Goal: Task Accomplishment & Management: Use online tool/utility

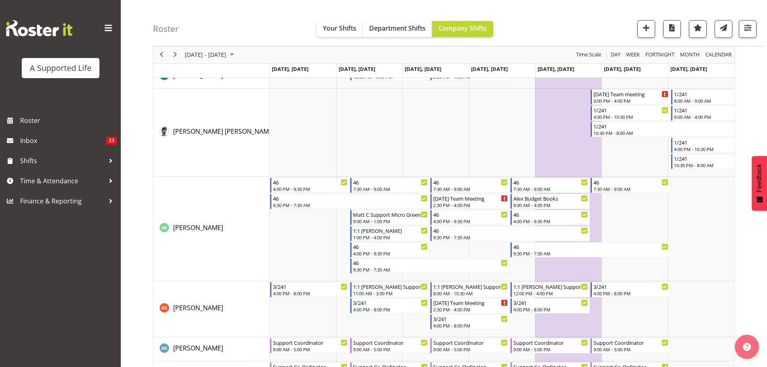
scroll to position [362, 0]
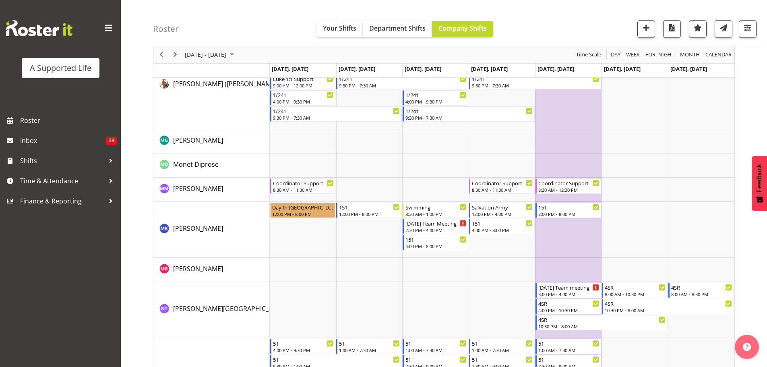
scroll to position [3101, 0]
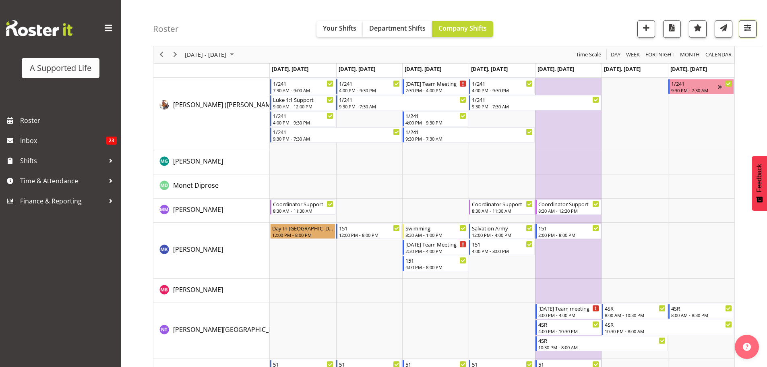
click at [742, 22] on button "button" at bounding box center [748, 29] width 18 height 18
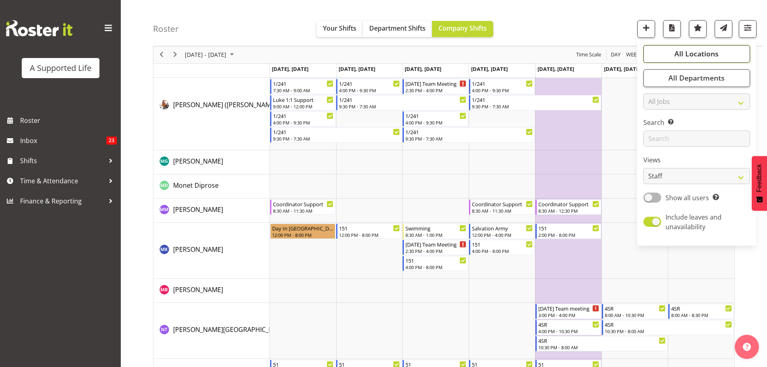
click at [709, 60] on button "All Locations" at bounding box center [697, 54] width 107 height 18
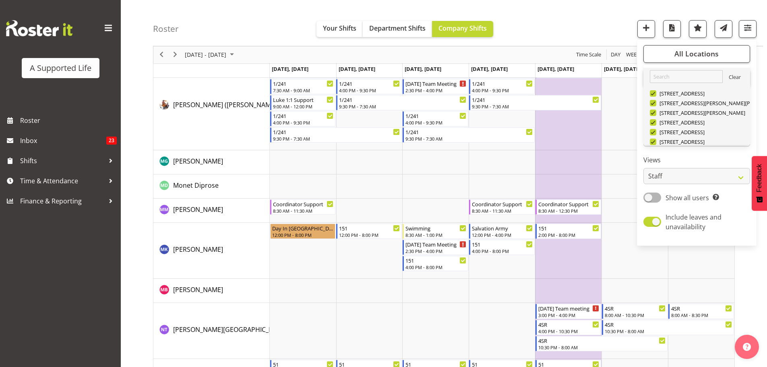
click at [736, 74] on link "Clear" at bounding box center [735, 78] width 12 height 10
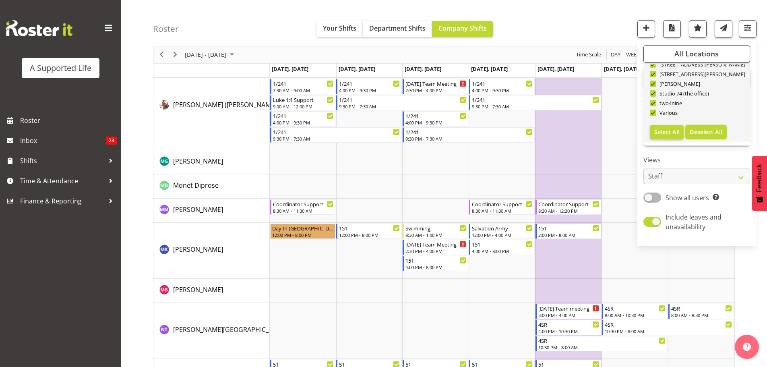
click at [701, 129] on span "Deselect All" at bounding box center [706, 132] width 33 height 8
checkbox input "false"
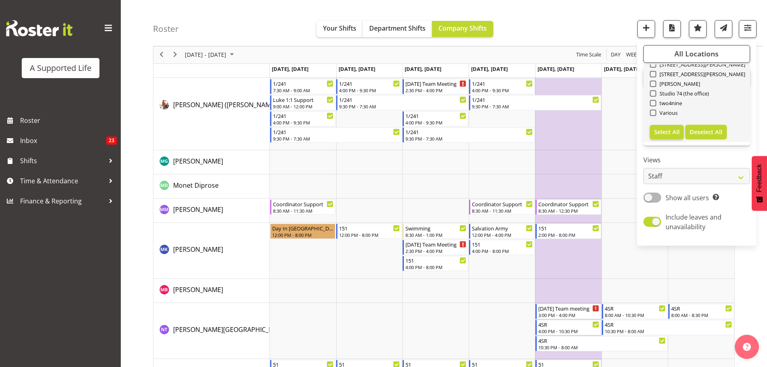
checkbox input "false"
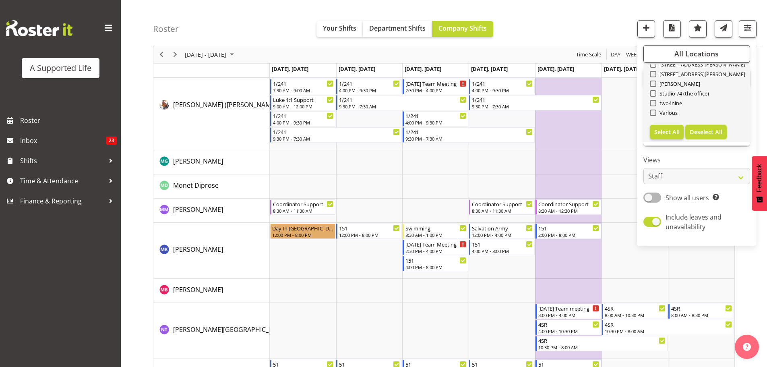
checkbox input "false"
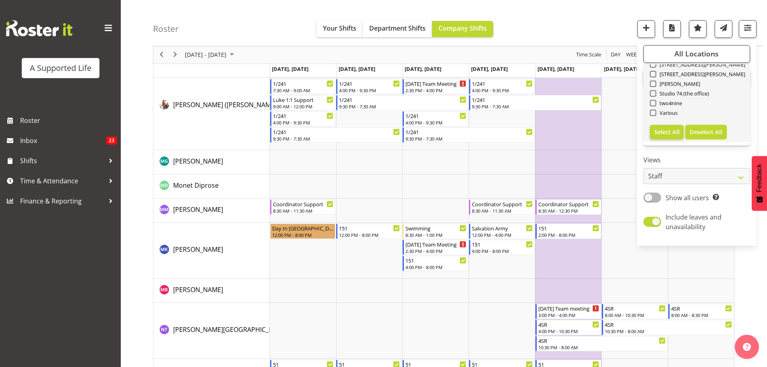
checkbox input "false"
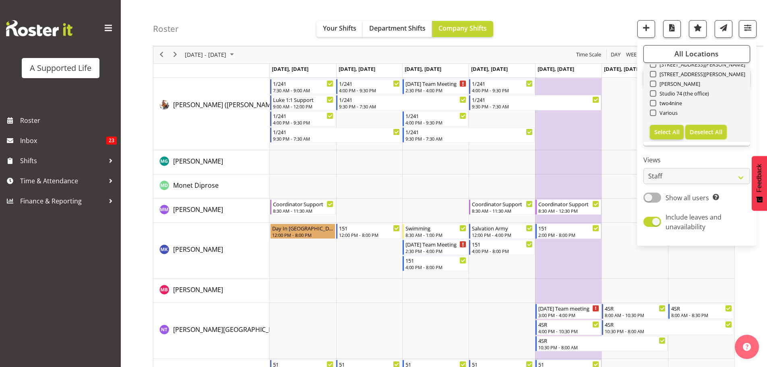
checkbox input "false"
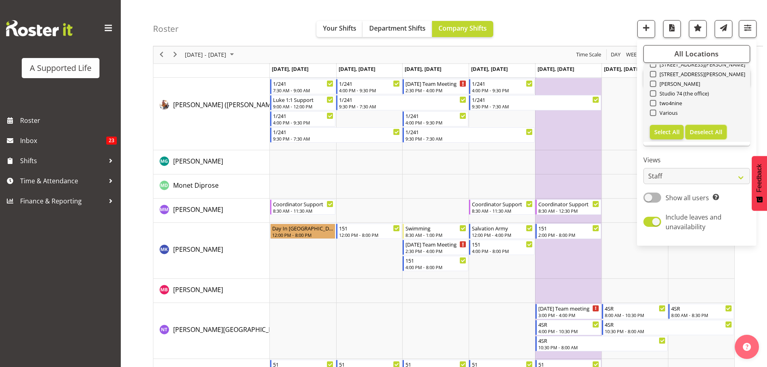
checkbox input "false"
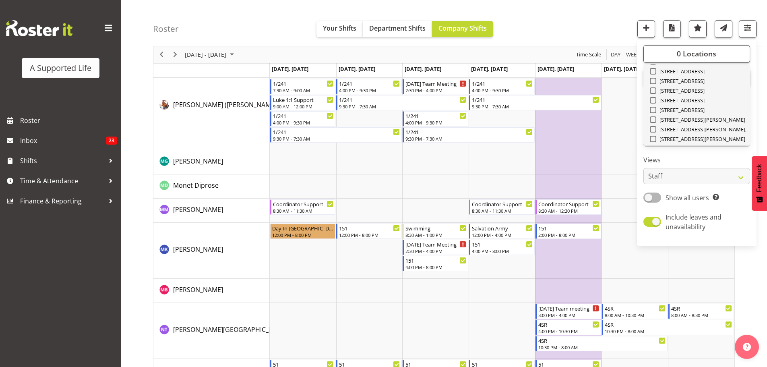
scroll to position [121, 0]
click at [655, 87] on span at bounding box center [653, 88] width 6 height 6
click at [655, 87] on input "[STREET_ADDRESS]" at bounding box center [652, 88] width 5 height 5
checkbox input "true"
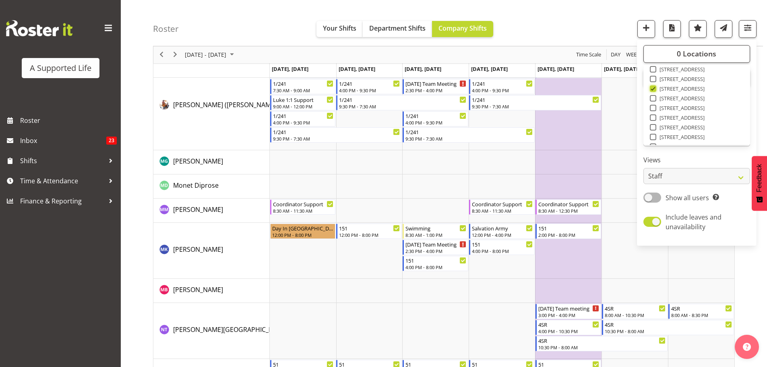
scroll to position [2193, 0]
